Goal: Navigation & Orientation: Understand site structure

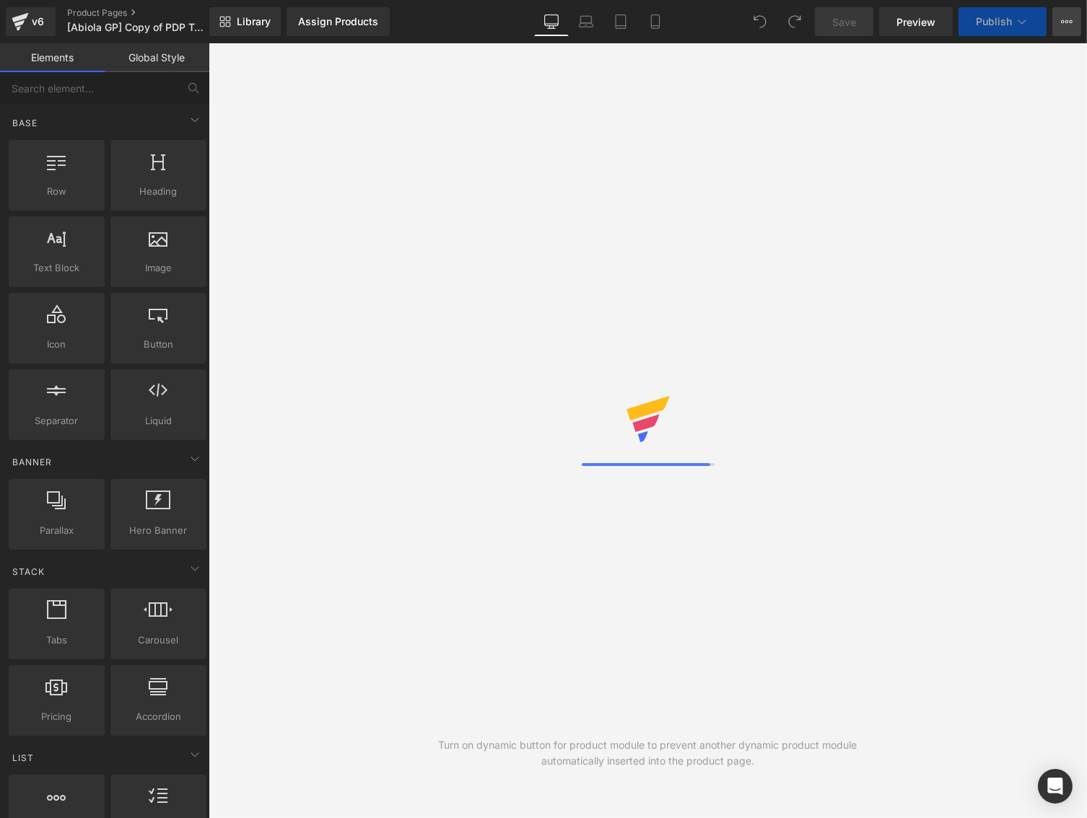
click at [1066, 27] on icon at bounding box center [1067, 22] width 12 height 12
